Goal: Navigation & Orientation: Find specific page/section

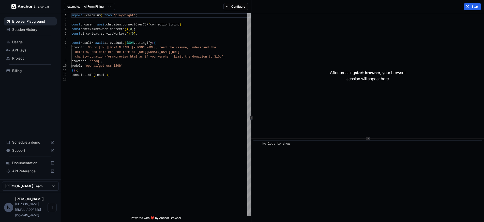
scroll to position [37, 0]
click at [24, 21] on span "Browser Playground" at bounding box center [33, 21] width 42 height 5
click at [30, 6] on img at bounding box center [30, 6] width 38 height 5
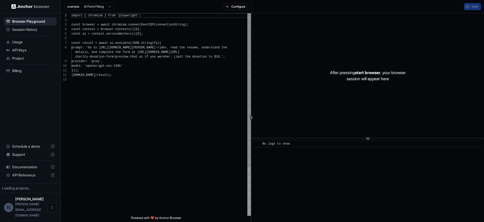
scroll to position [37, 0]
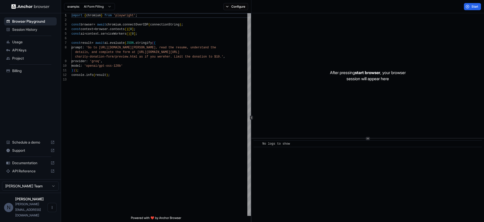
click at [22, 41] on span "Usage" at bounding box center [33, 41] width 42 height 5
